Goal: Information Seeking & Learning: Learn about a topic

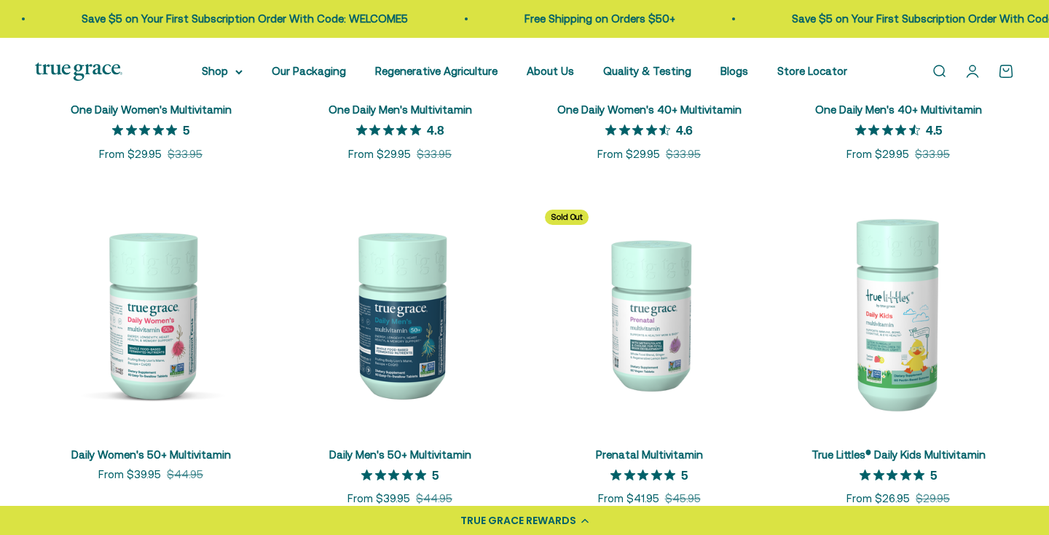
scroll to position [567, 0]
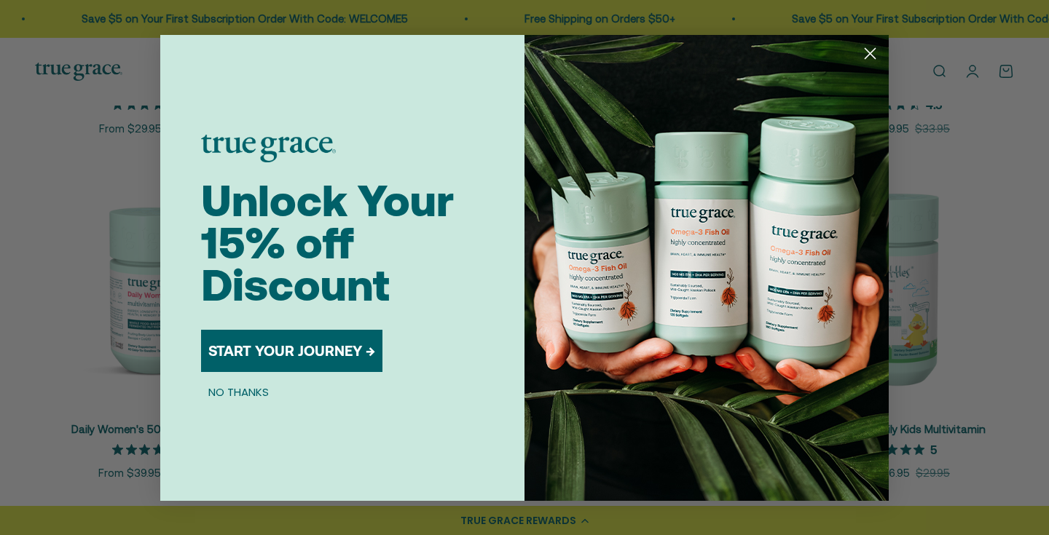
click at [874, 53] on circle "Close dialog" at bounding box center [870, 53] width 24 height 24
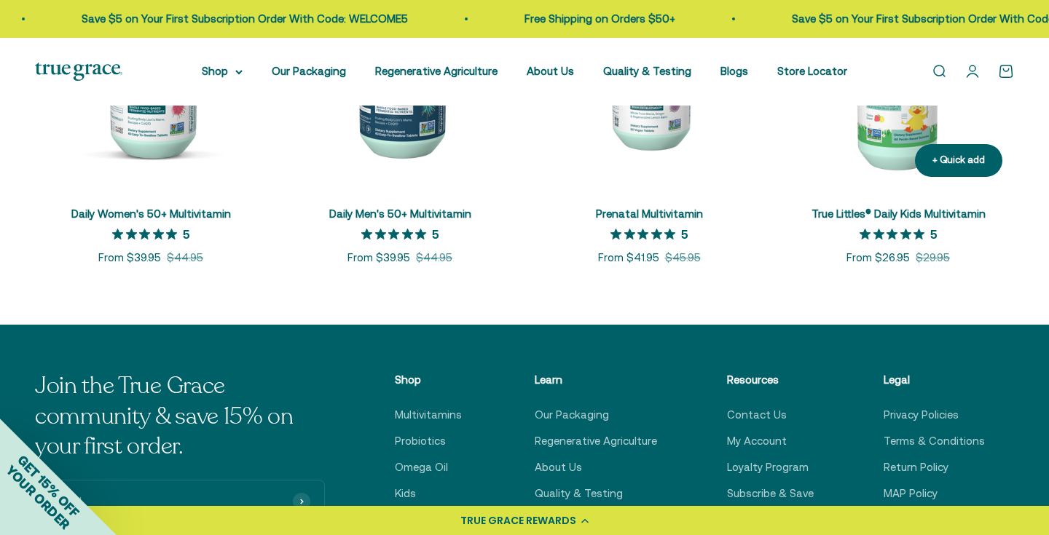
scroll to position [791, 0]
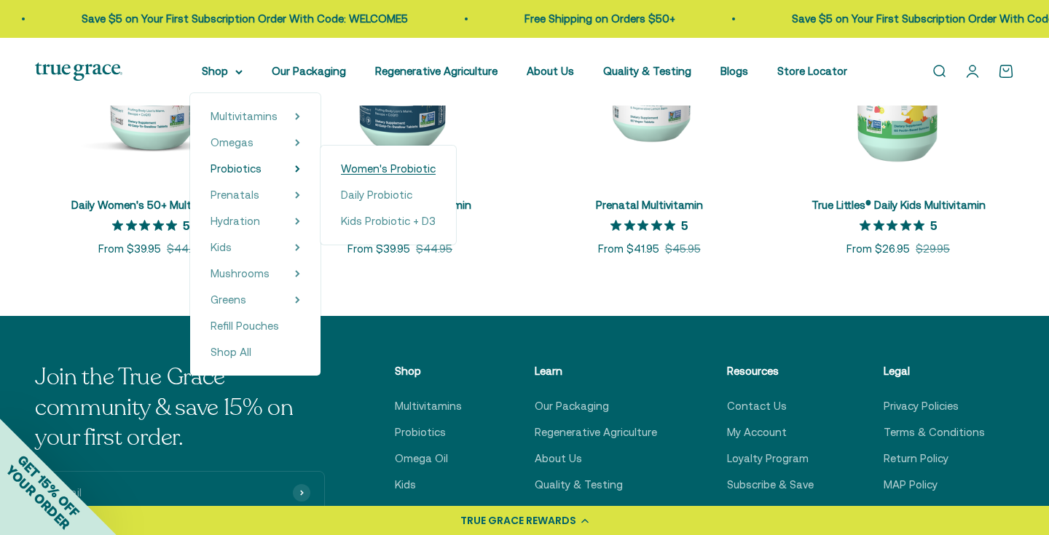
click at [375, 170] on span "Women's Probiotic" at bounding box center [388, 168] width 95 height 12
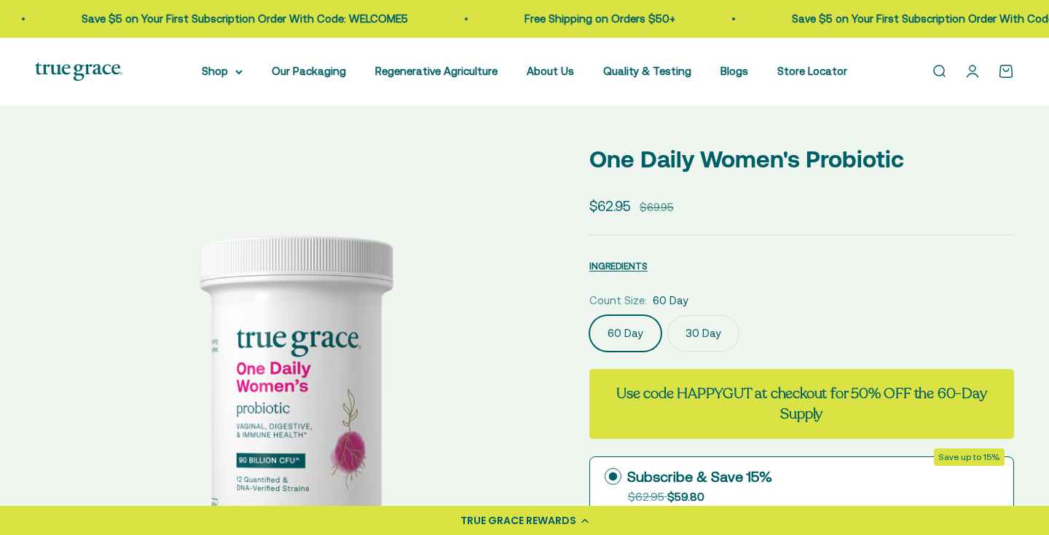
select select "3"
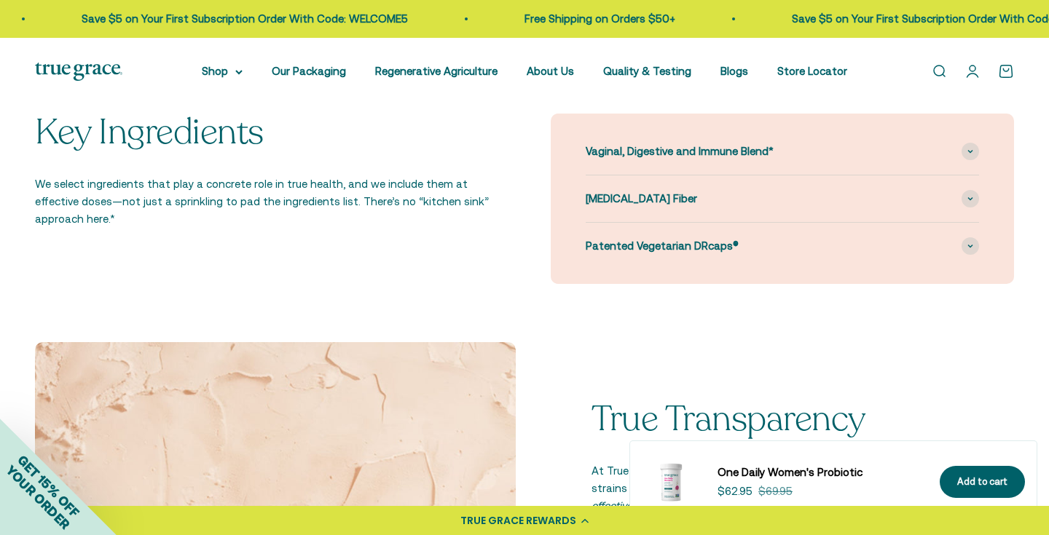
scroll to position [1382, 0]
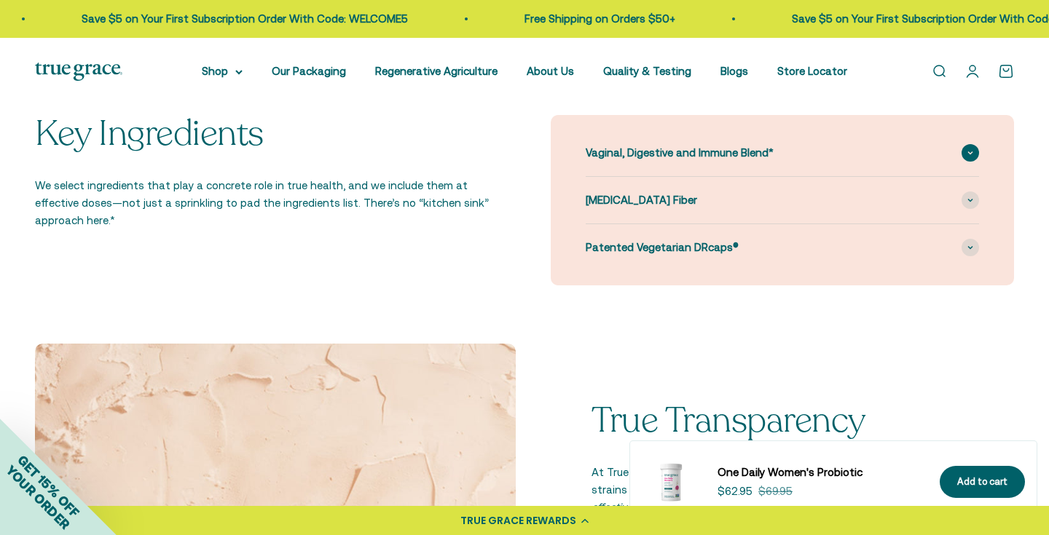
click at [965, 163] on div "Vaginal, Digestive and Immune Blend*" at bounding box center [782, 153] width 393 height 47
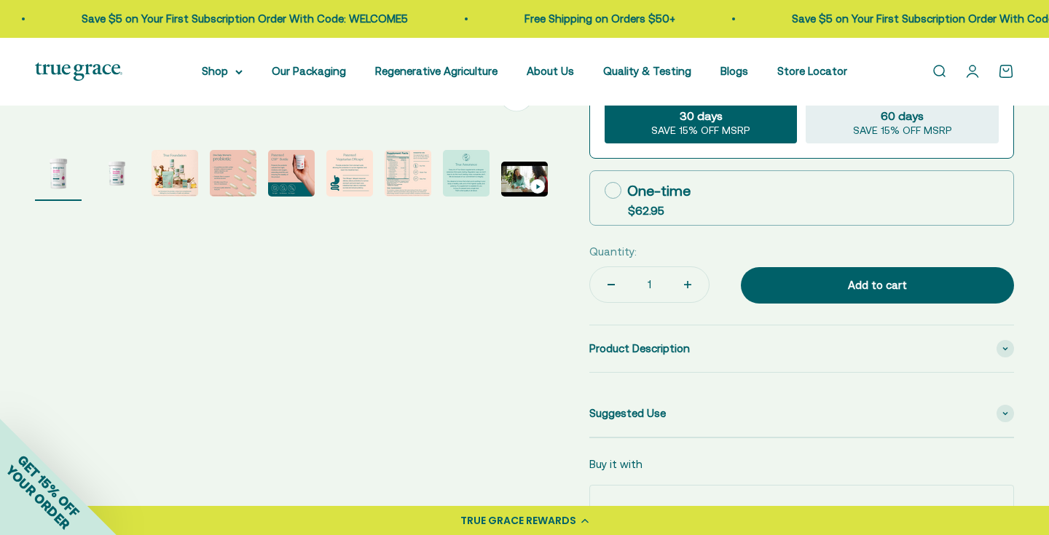
scroll to position [57, 0]
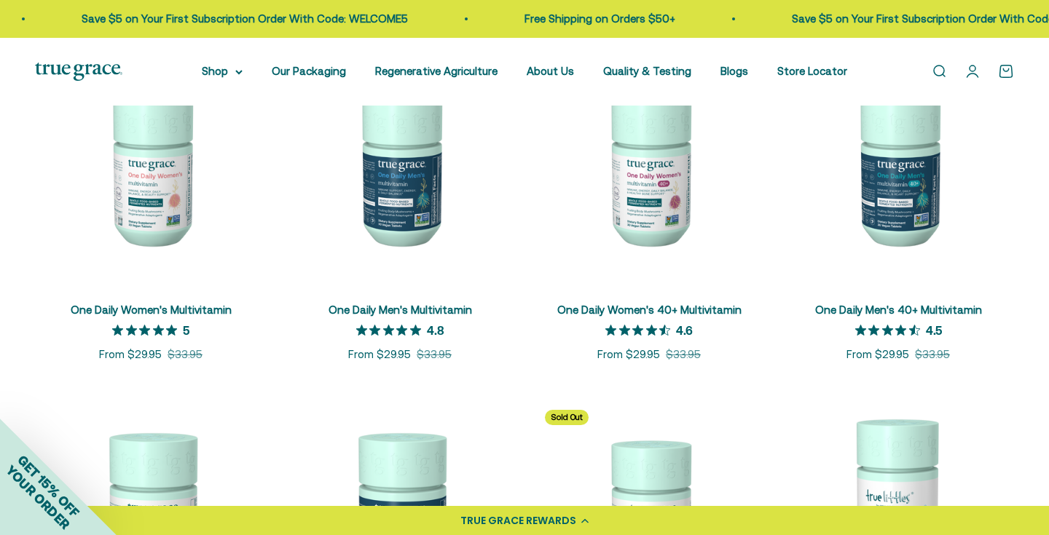
scroll to position [342, 0]
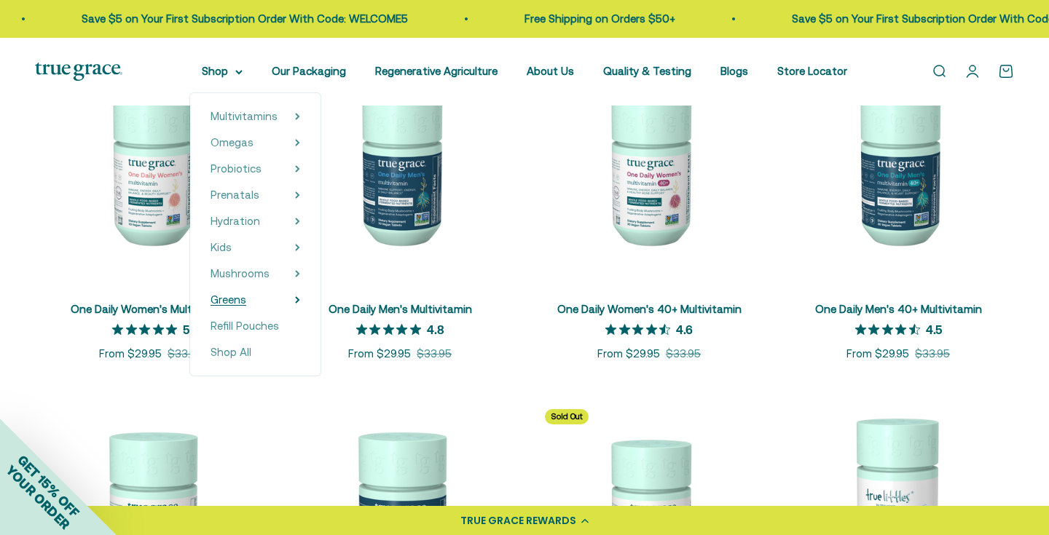
click at [300, 301] on summary "Greens" at bounding box center [255, 299] width 90 height 17
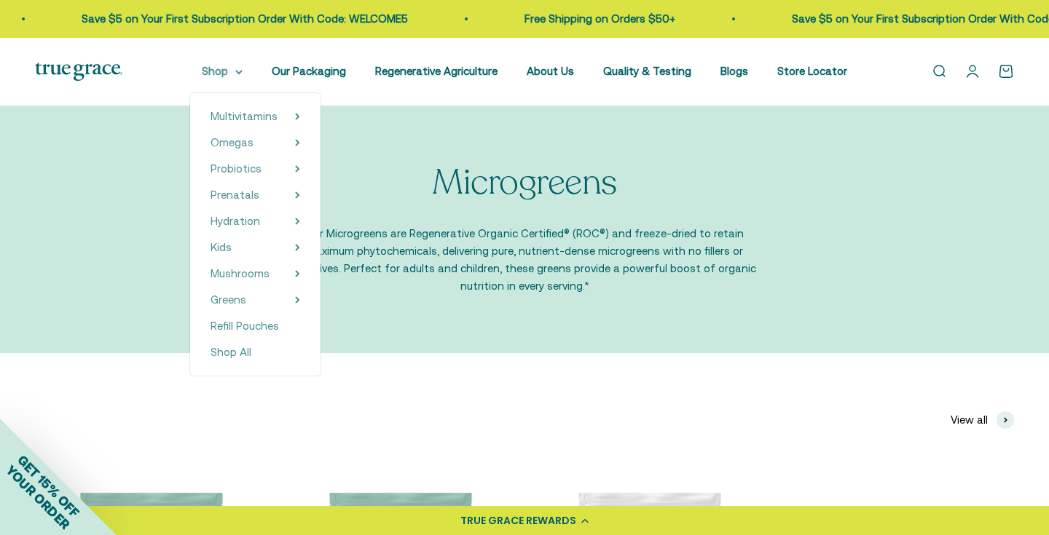
click at [243, 76] on summary "Shop" at bounding box center [222, 71] width 41 height 17
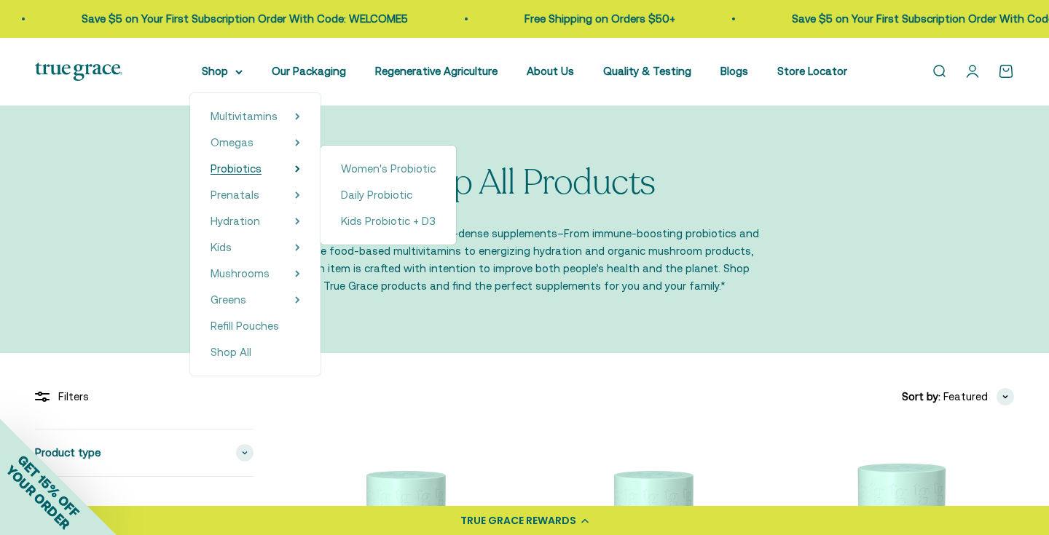
click at [245, 172] on span "Probiotics" at bounding box center [235, 168] width 51 height 12
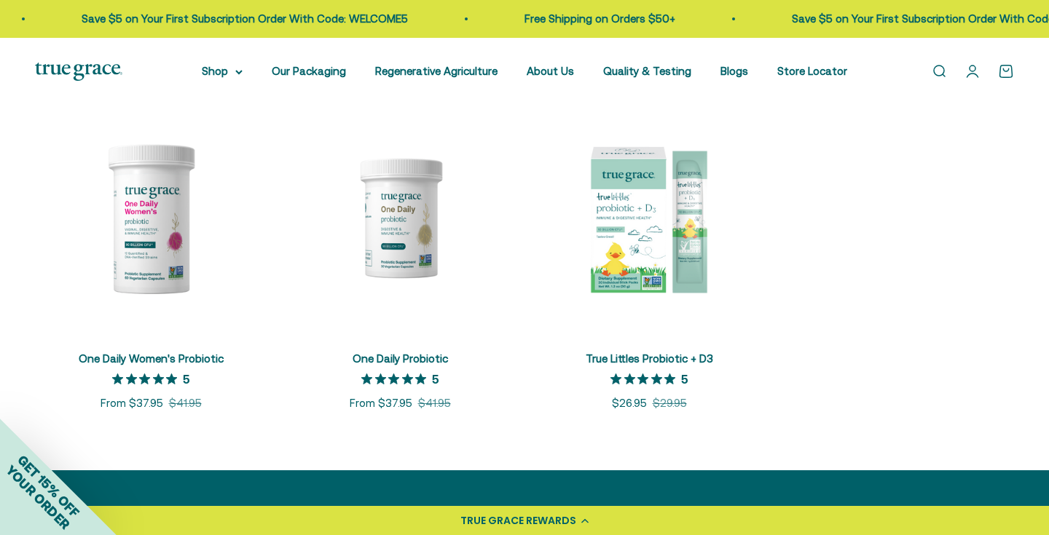
scroll to position [326, 0]
